Goal: Find specific page/section: Find specific page/section

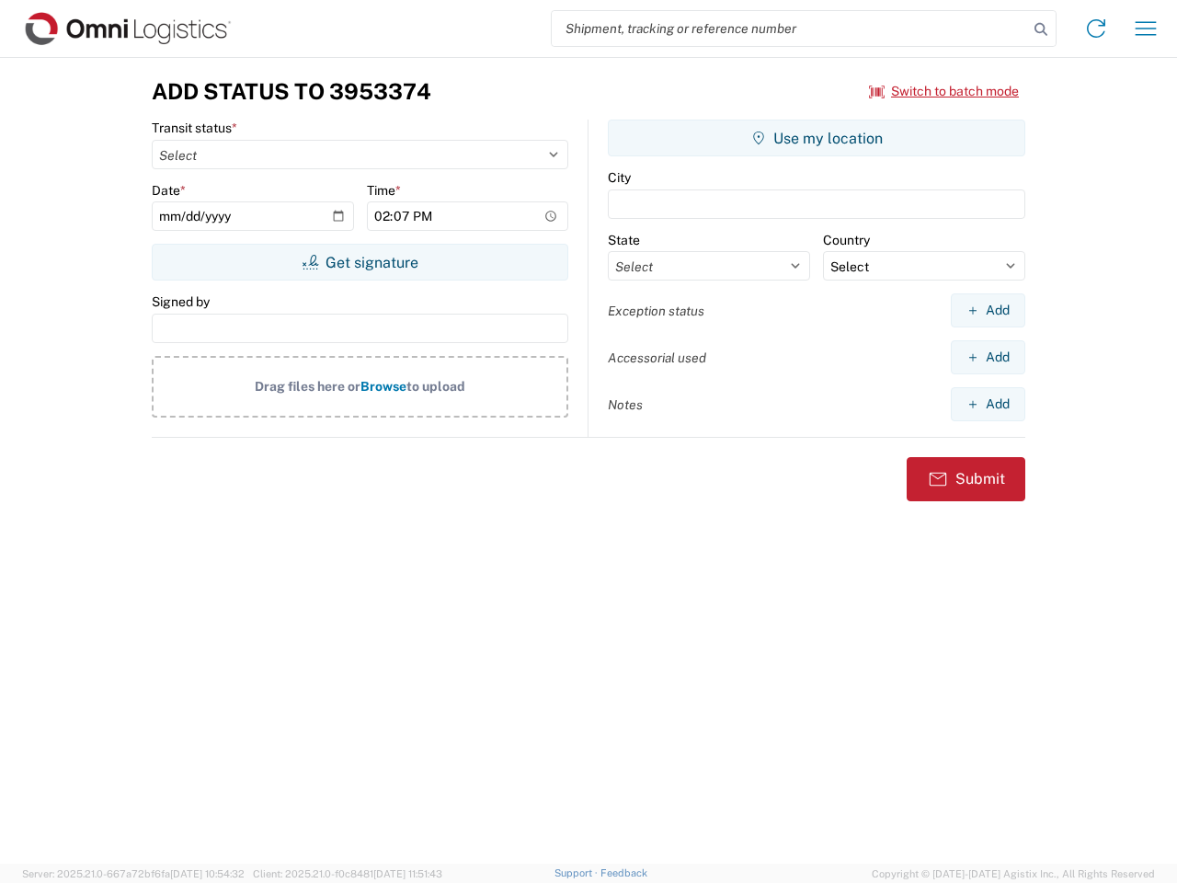
click at [790, 28] on input "search" at bounding box center [790, 28] width 476 height 35
click at [1041, 29] on icon at bounding box center [1041, 30] width 26 height 26
click at [1096, 28] on icon at bounding box center [1095, 28] width 29 height 29
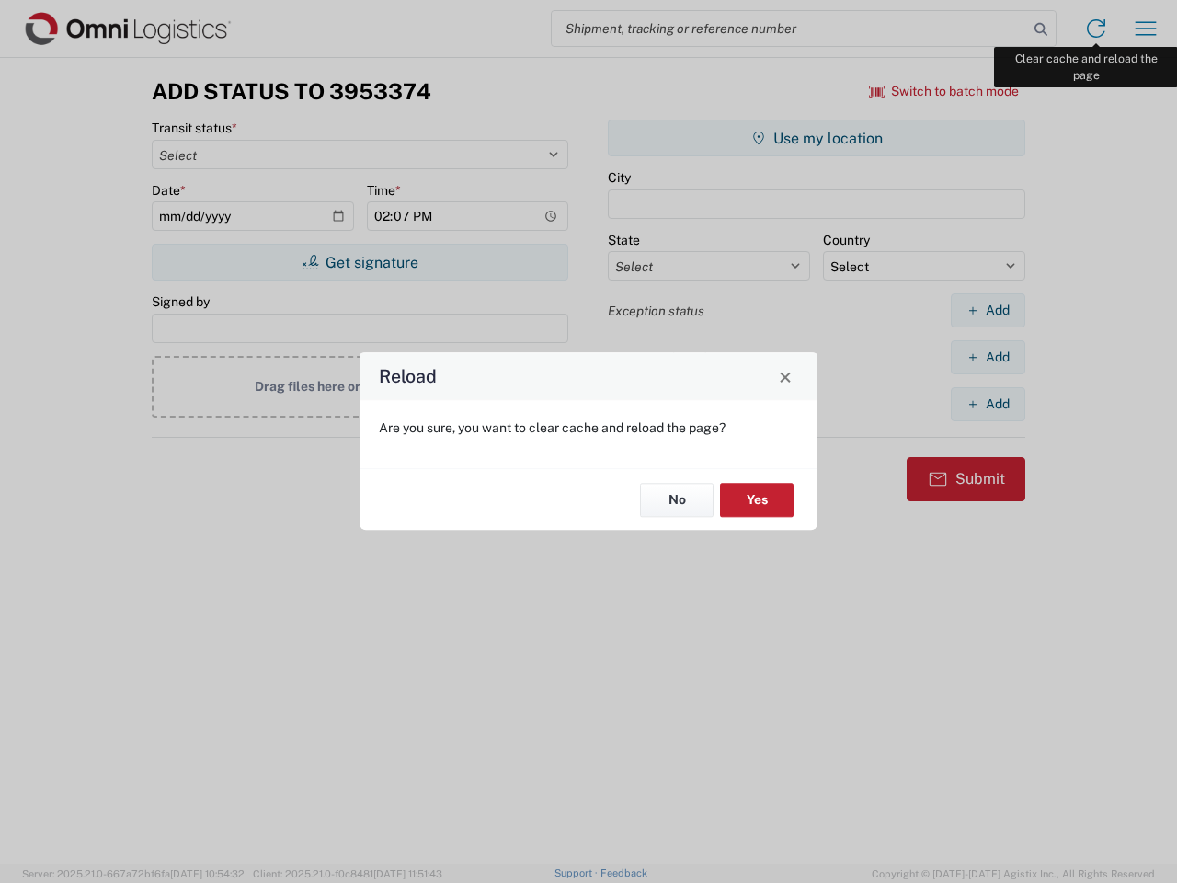
click at [1145, 28] on div "Reload Are you sure, you want to clear cache and reload the page? No Yes" at bounding box center [588, 441] width 1177 height 883
click at [944, 91] on div "Reload Are you sure, you want to clear cache and reload the page? No Yes" at bounding box center [588, 441] width 1177 height 883
click at [359, 262] on div "Reload Are you sure, you want to clear cache and reload the page? No Yes" at bounding box center [588, 441] width 1177 height 883
click at [816, 138] on div "Reload Are you sure, you want to clear cache and reload the page? No Yes" at bounding box center [588, 441] width 1177 height 883
click at [987, 310] on div "Reload Are you sure, you want to clear cache and reload the page? No Yes" at bounding box center [588, 441] width 1177 height 883
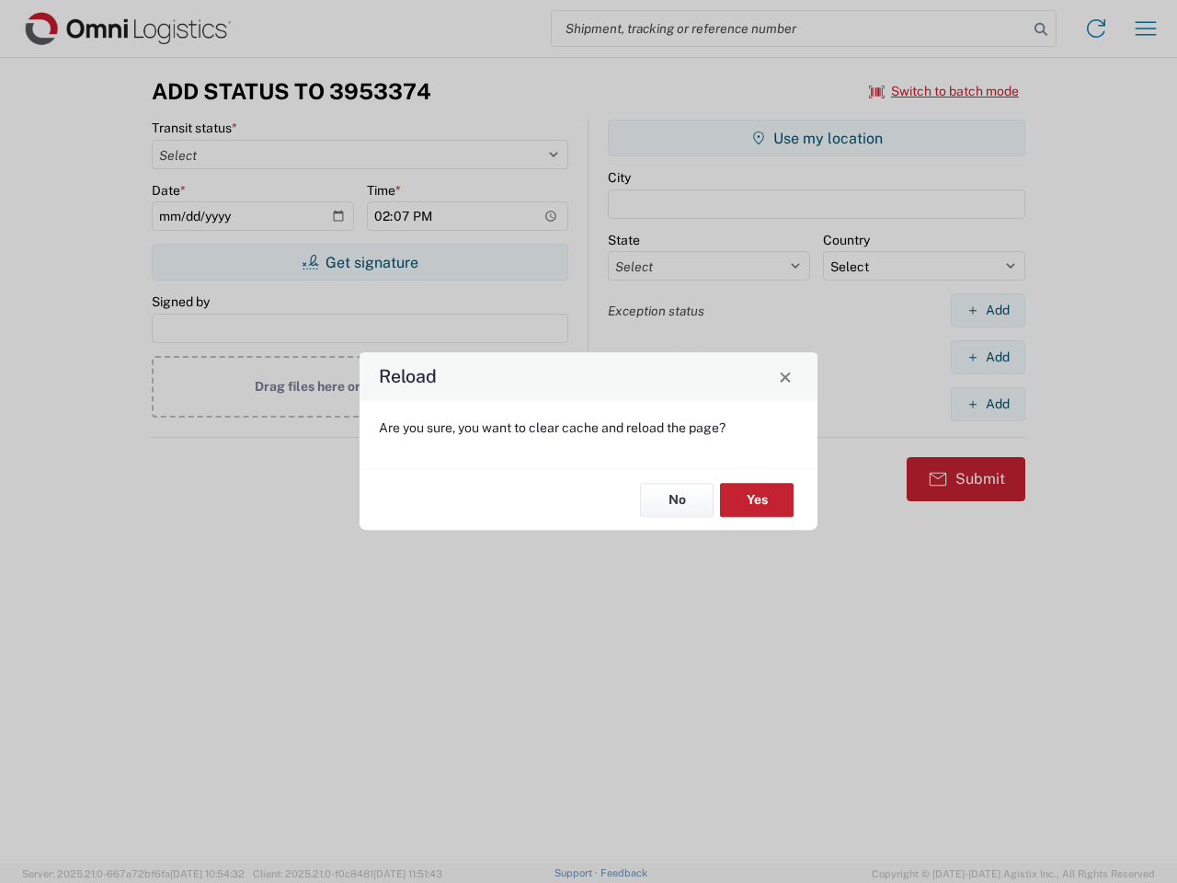
click at [987, 357] on div "Reload Are you sure, you want to clear cache and reload the page? No Yes" at bounding box center [588, 441] width 1177 height 883
click at [987, 404] on div "Reload Are you sure, you want to clear cache and reload the page? No Yes" at bounding box center [588, 441] width 1177 height 883
